Goal: Information Seeking & Learning: Learn about a topic

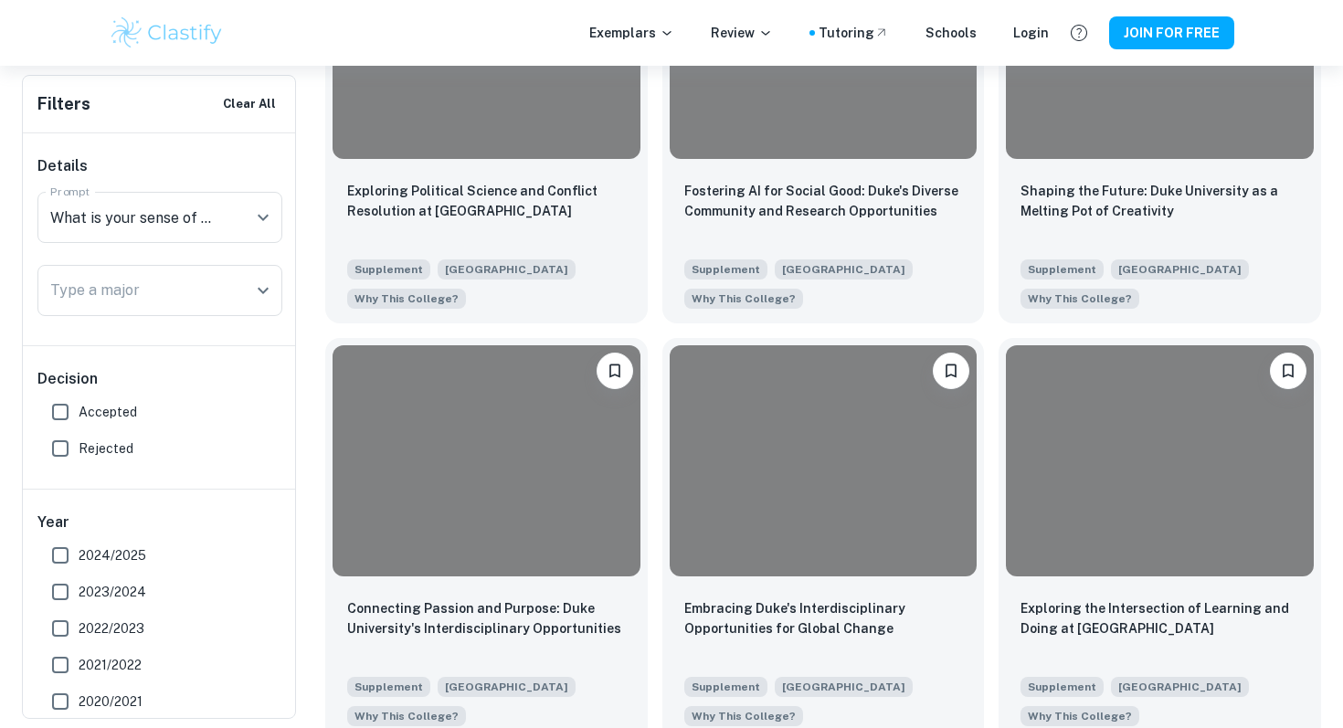
scroll to position [1621, 0]
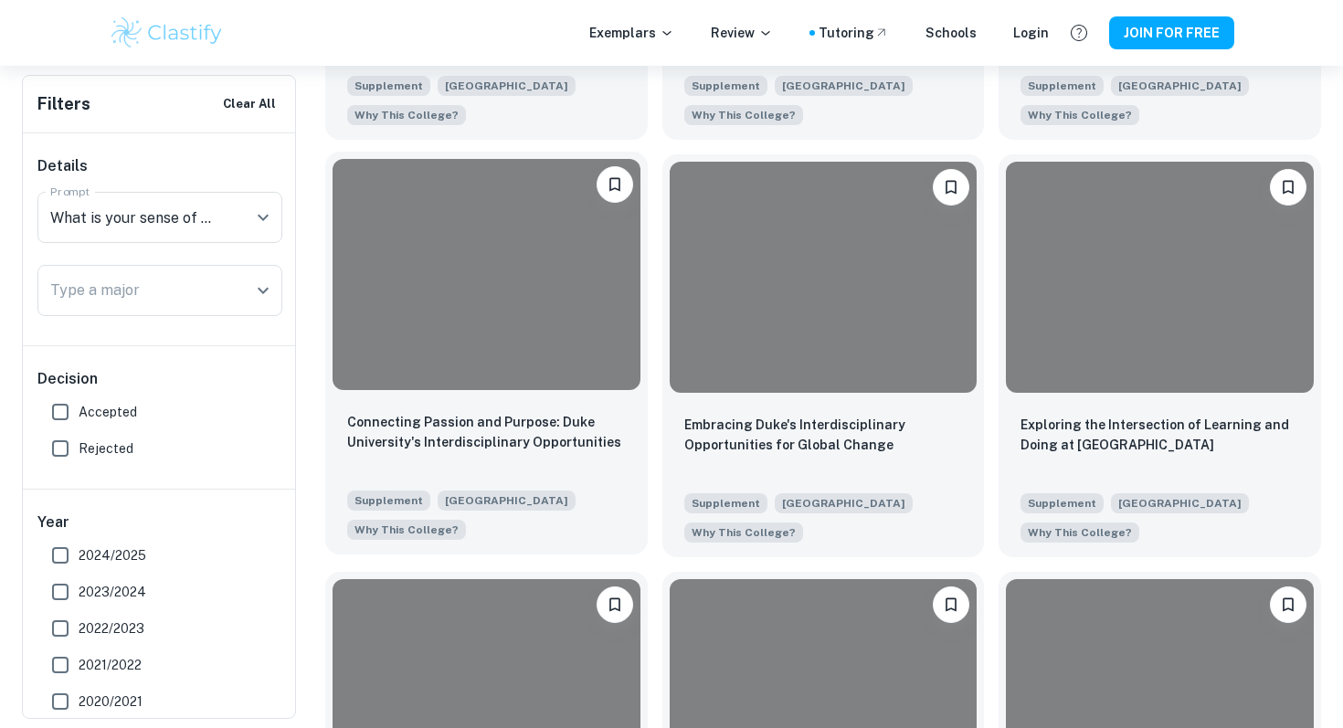
click at [527, 328] on div at bounding box center [487, 274] width 308 height 230
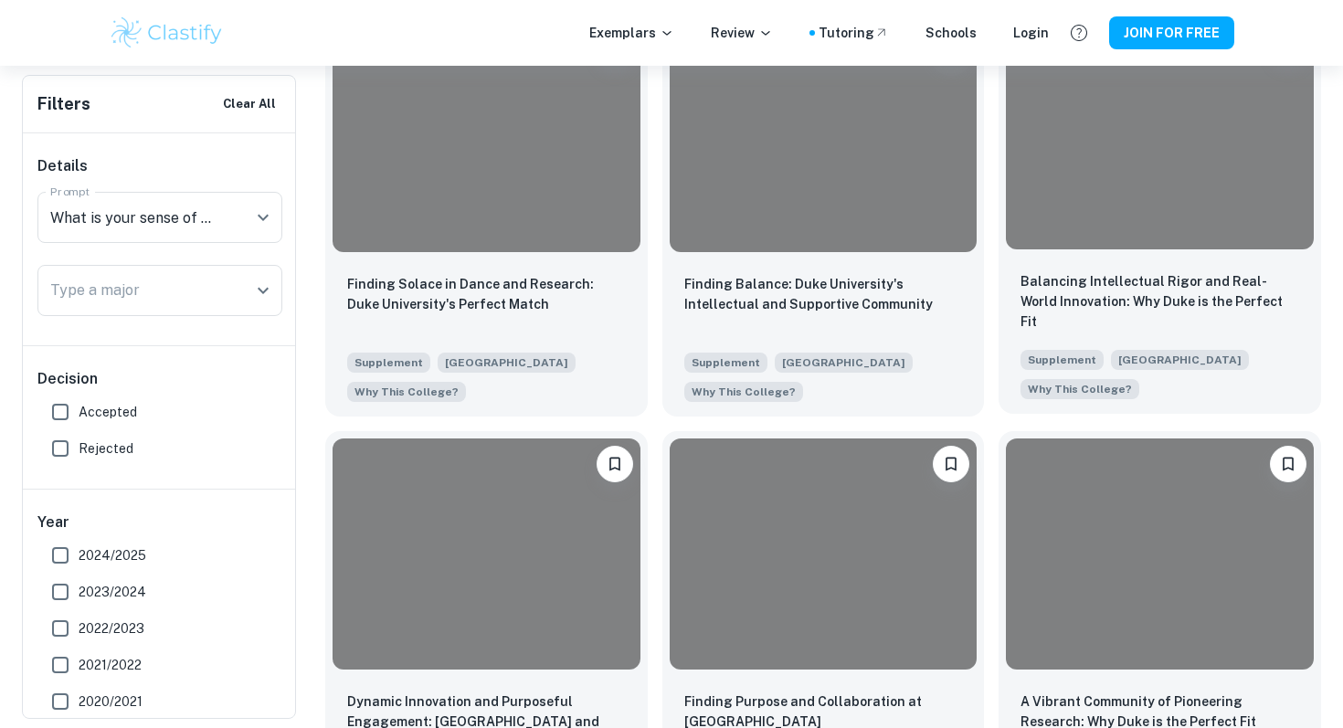
scroll to position [4736, 0]
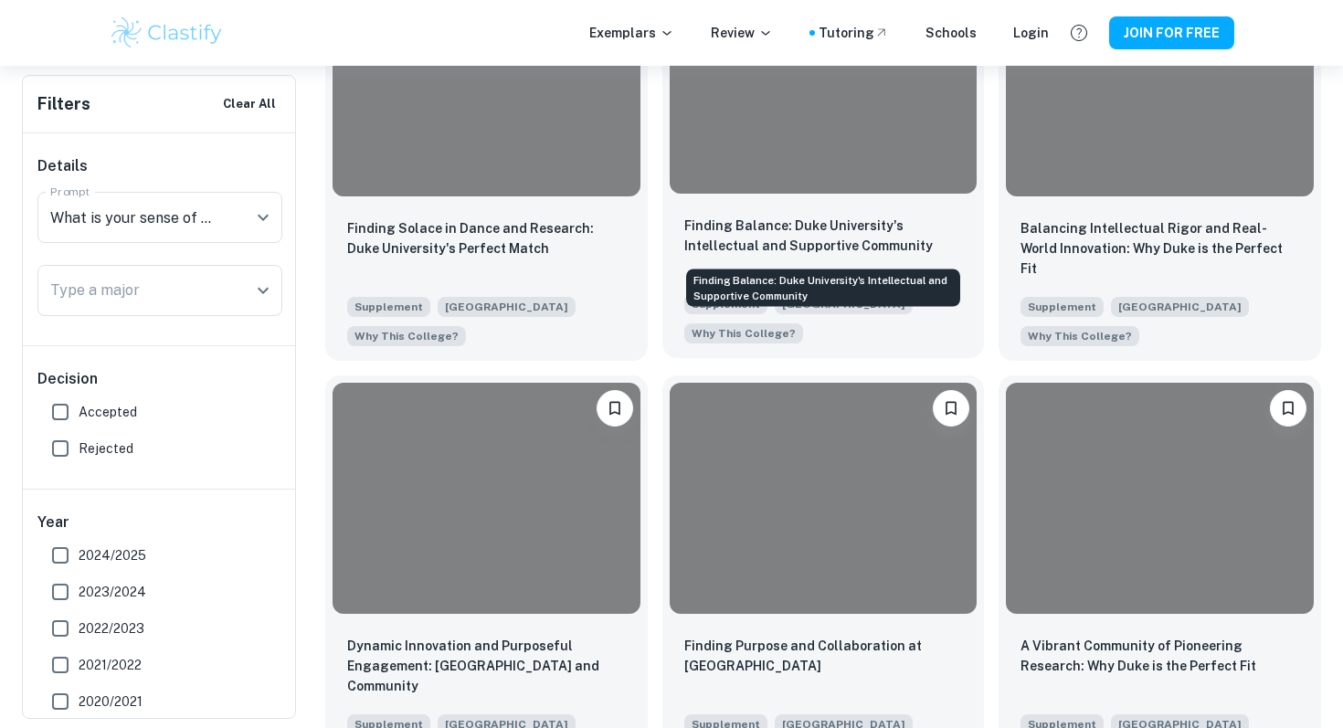
click at [872, 248] on p "Finding Balance: Duke University's Intellectual and Supportive Community" at bounding box center [823, 236] width 279 height 40
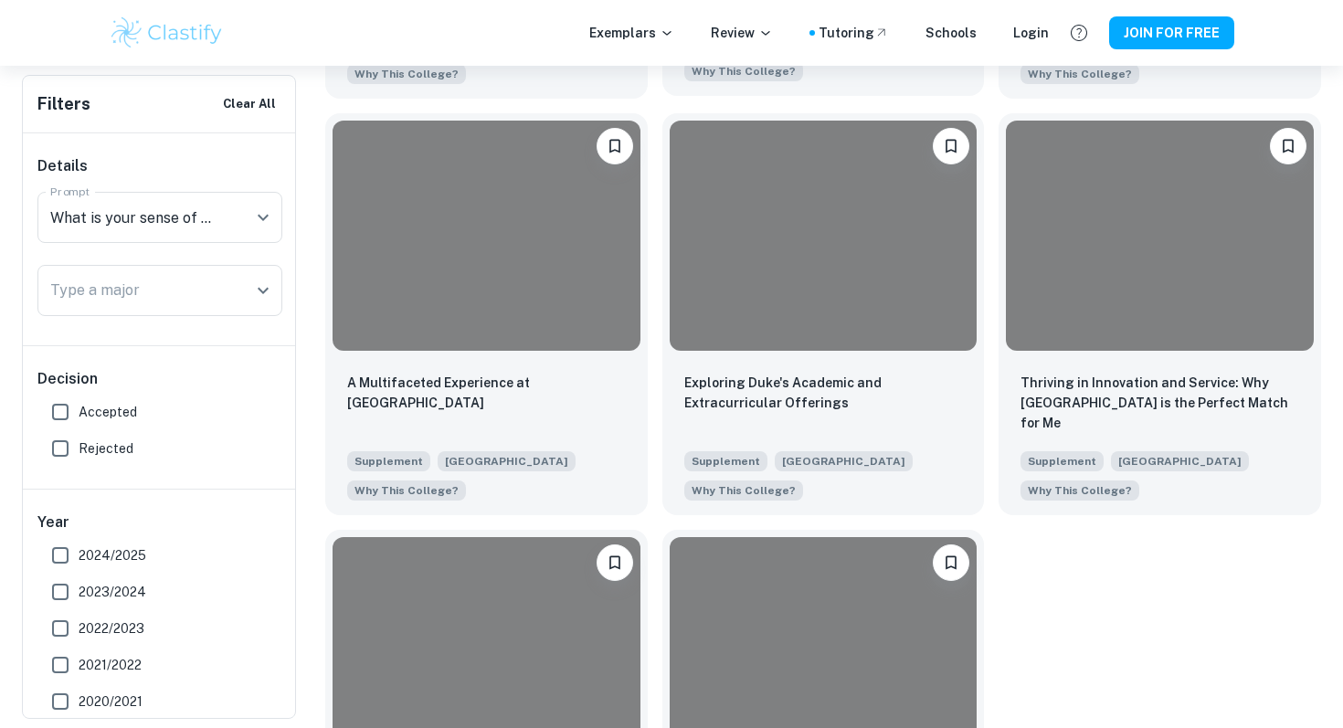
scroll to position [5620, 0]
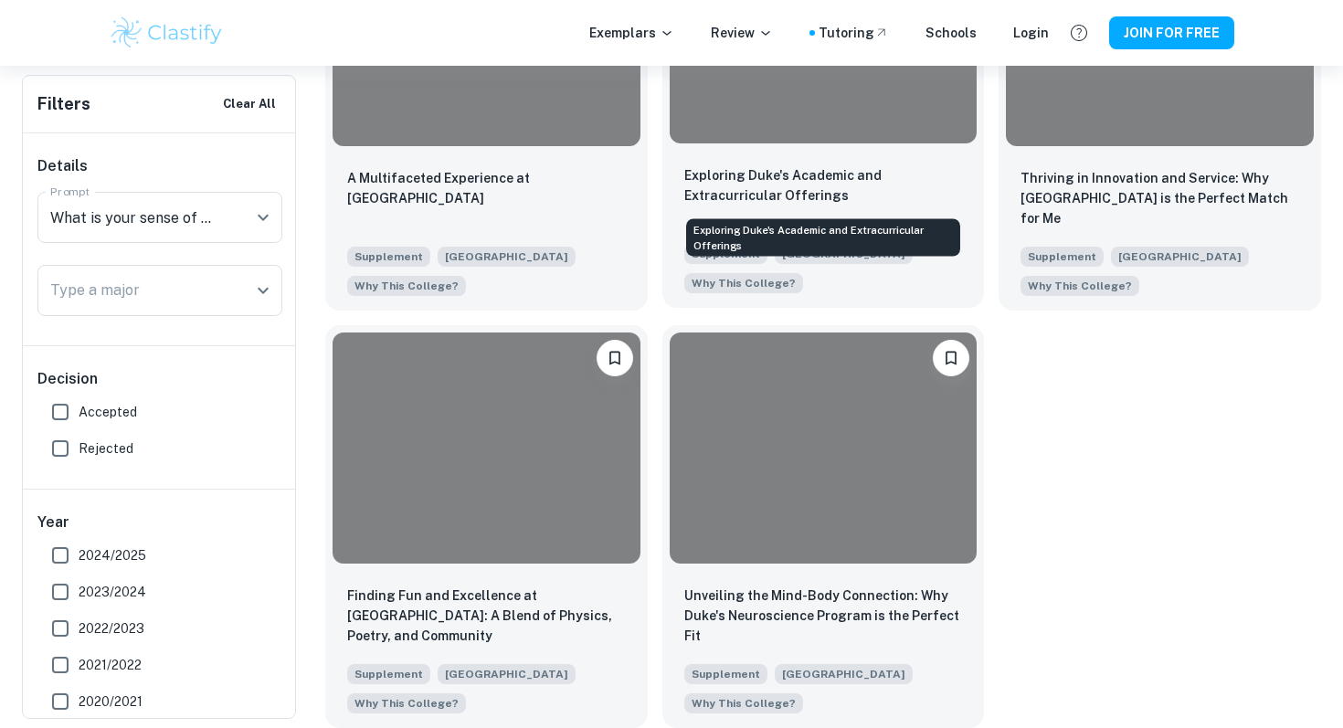
click at [830, 179] on p "Exploring Duke's Academic and Extracurricular Offerings" at bounding box center [823, 185] width 279 height 40
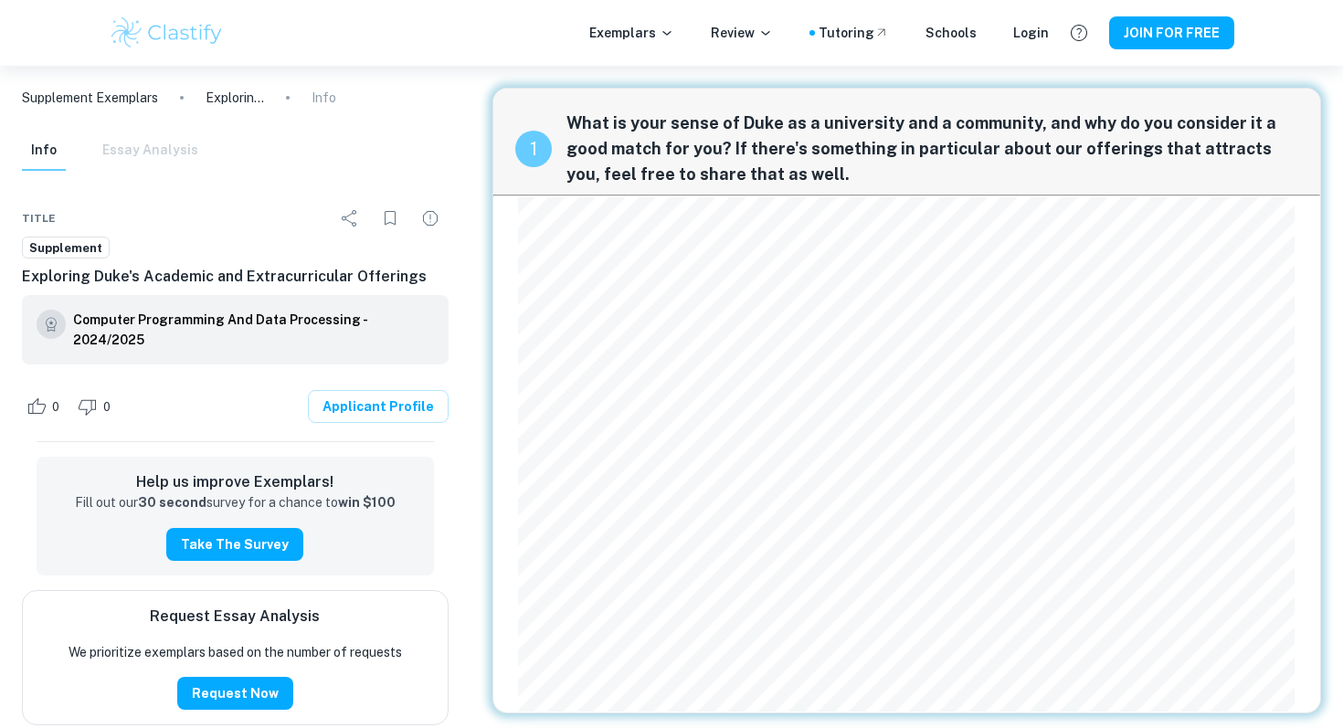
click at [507, 211] on div "1 What is your sense of Duke as a university and a community, and why do you co…" at bounding box center [907, 401] width 830 height 626
